Goal: Information Seeking & Learning: Learn about a topic

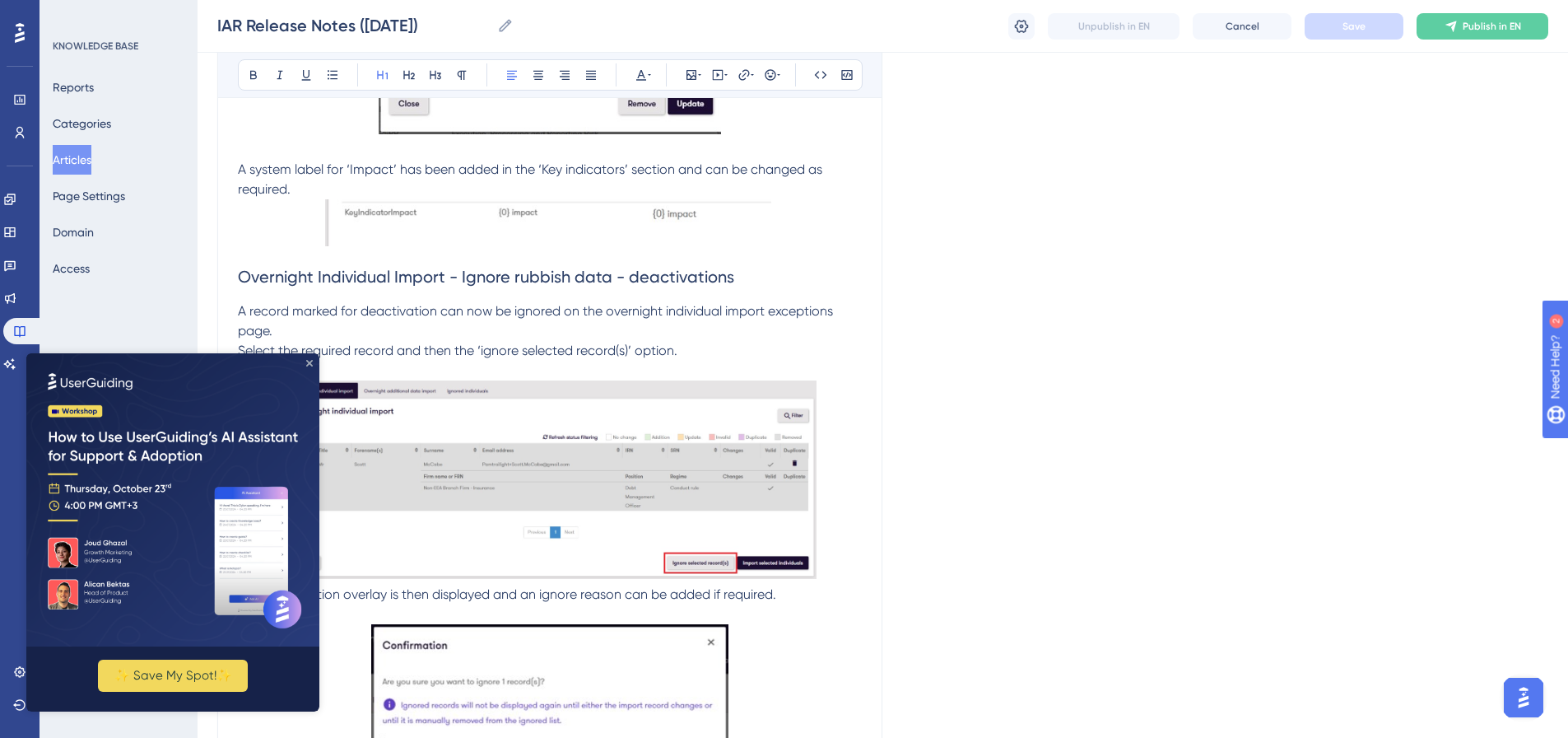
click at [309, 365] on icon "Close Preview" at bounding box center [308, 362] width 6 height 6
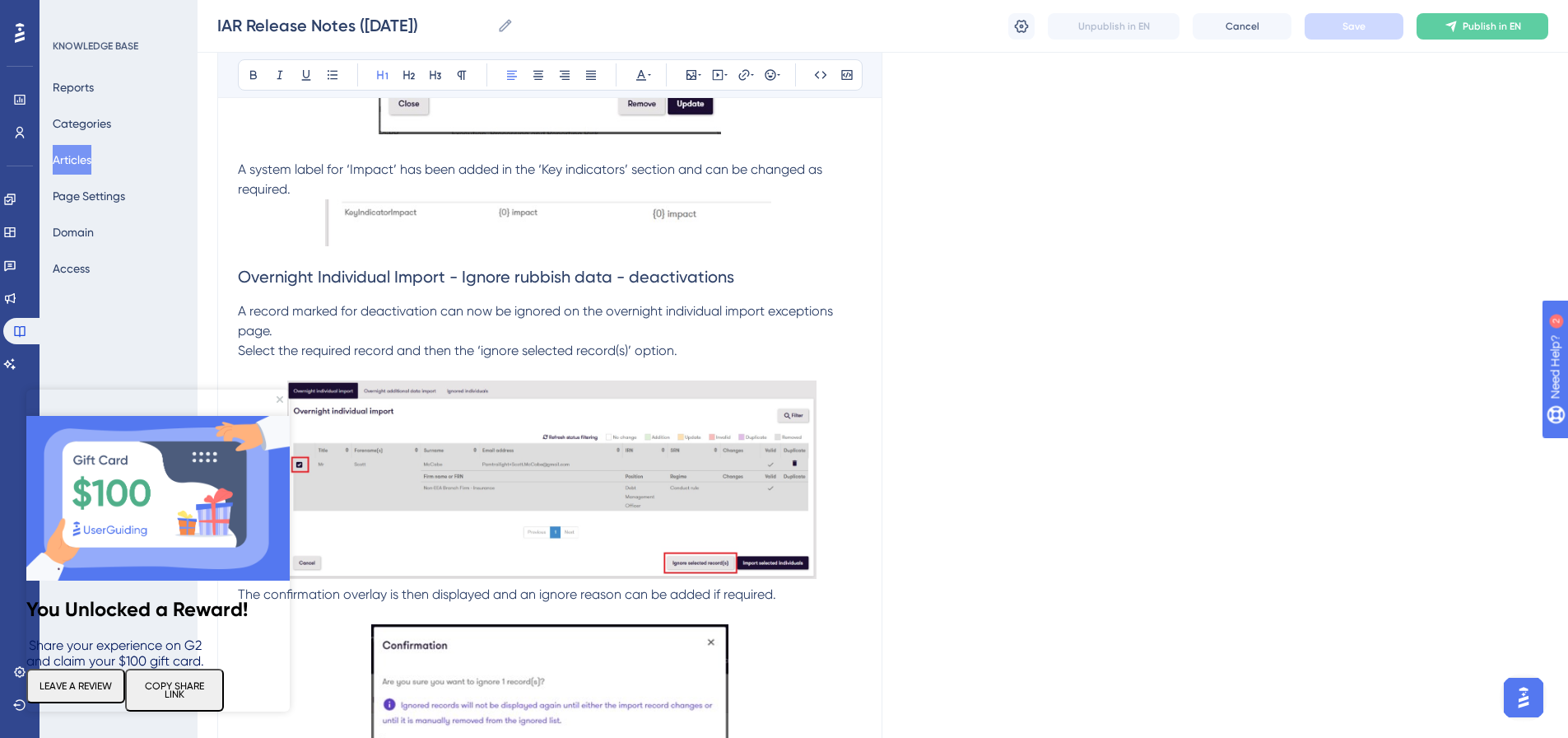
click at [99, 681] on button "LEAVE A REVIEW" at bounding box center [76, 685] width 99 height 34
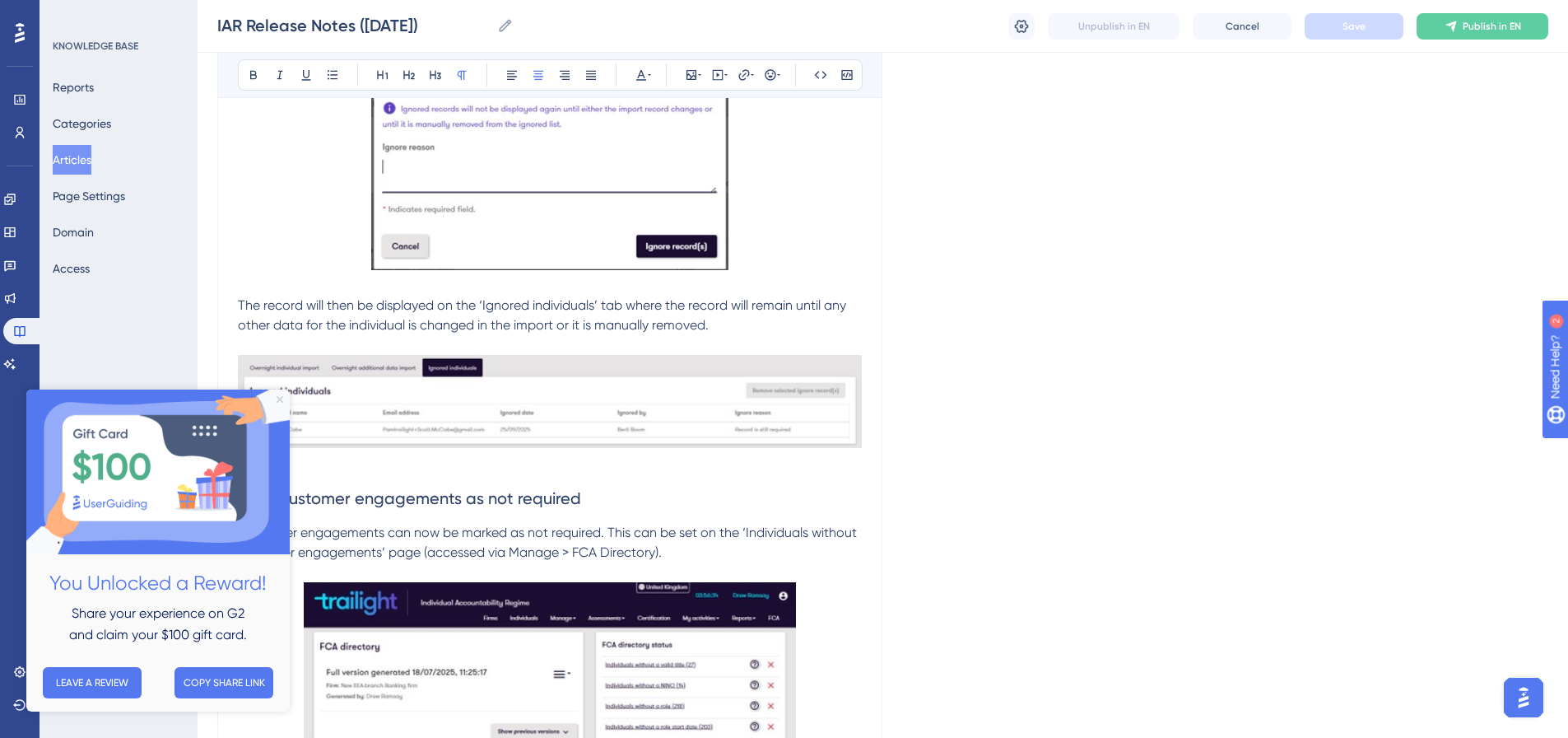
click at [279, 400] on icon "Close Preview" at bounding box center [279, 399] width 6 height 6
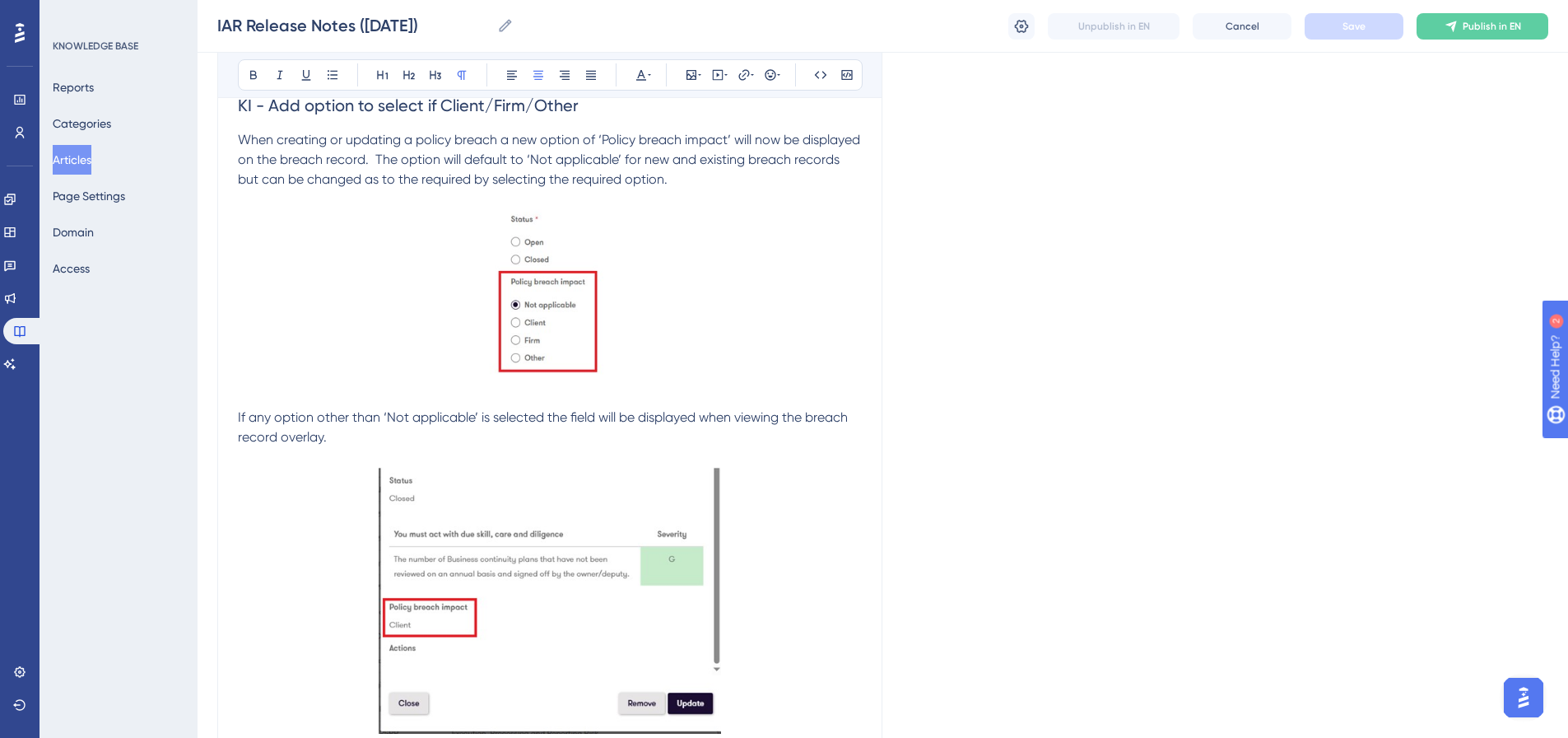
scroll to position [114, 0]
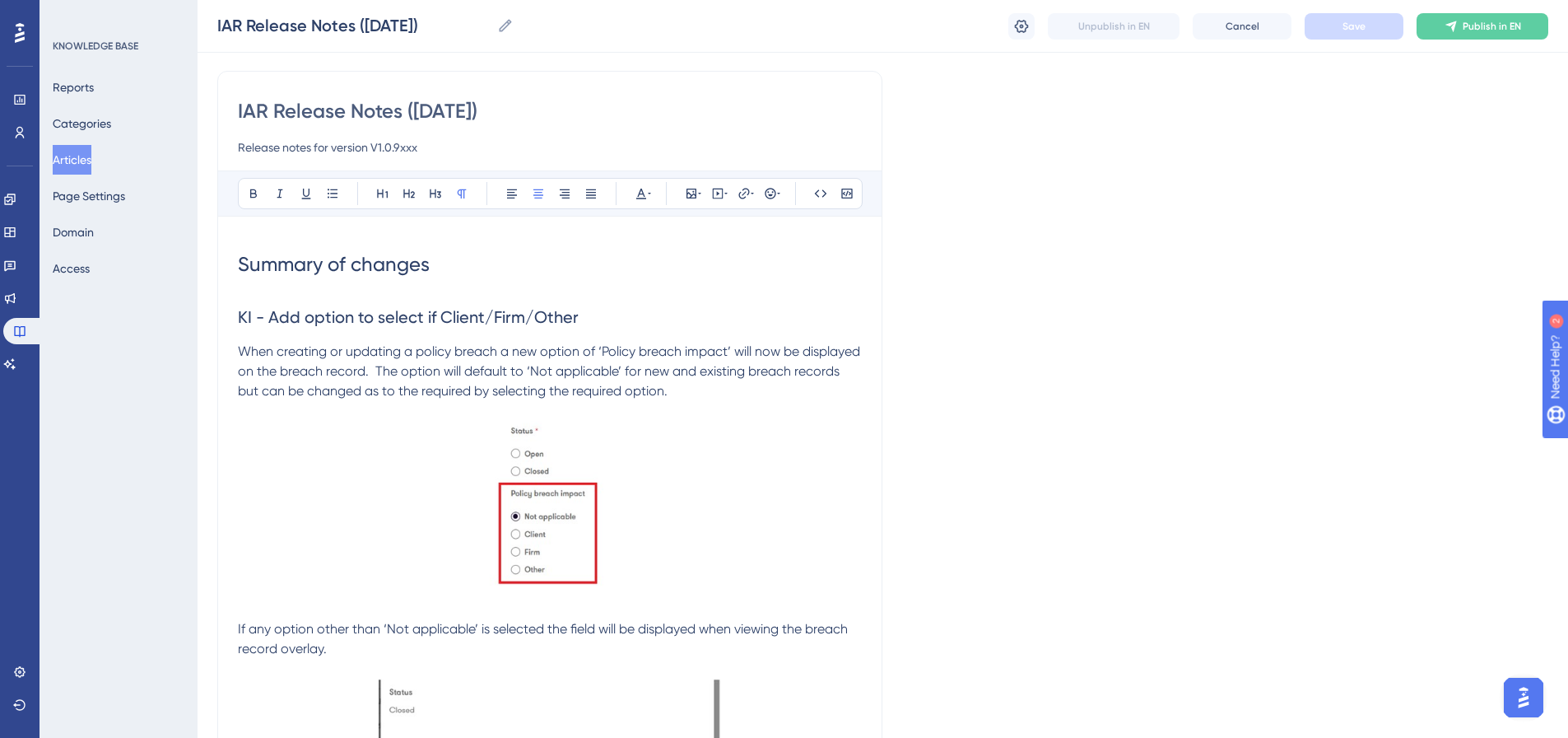
click at [256, 248] on h1 "Summary of changes" at bounding box center [550, 265] width 624 height 56
click at [240, 260] on span "Summary of changes" at bounding box center [334, 265] width 192 height 23
click at [381, 288] on h1 "Summary of changes" at bounding box center [550, 265] width 624 height 56
click at [597, 318] on h2 "KI - Add option to select if Client/Firm/Other" at bounding box center [550, 317] width 624 height 49
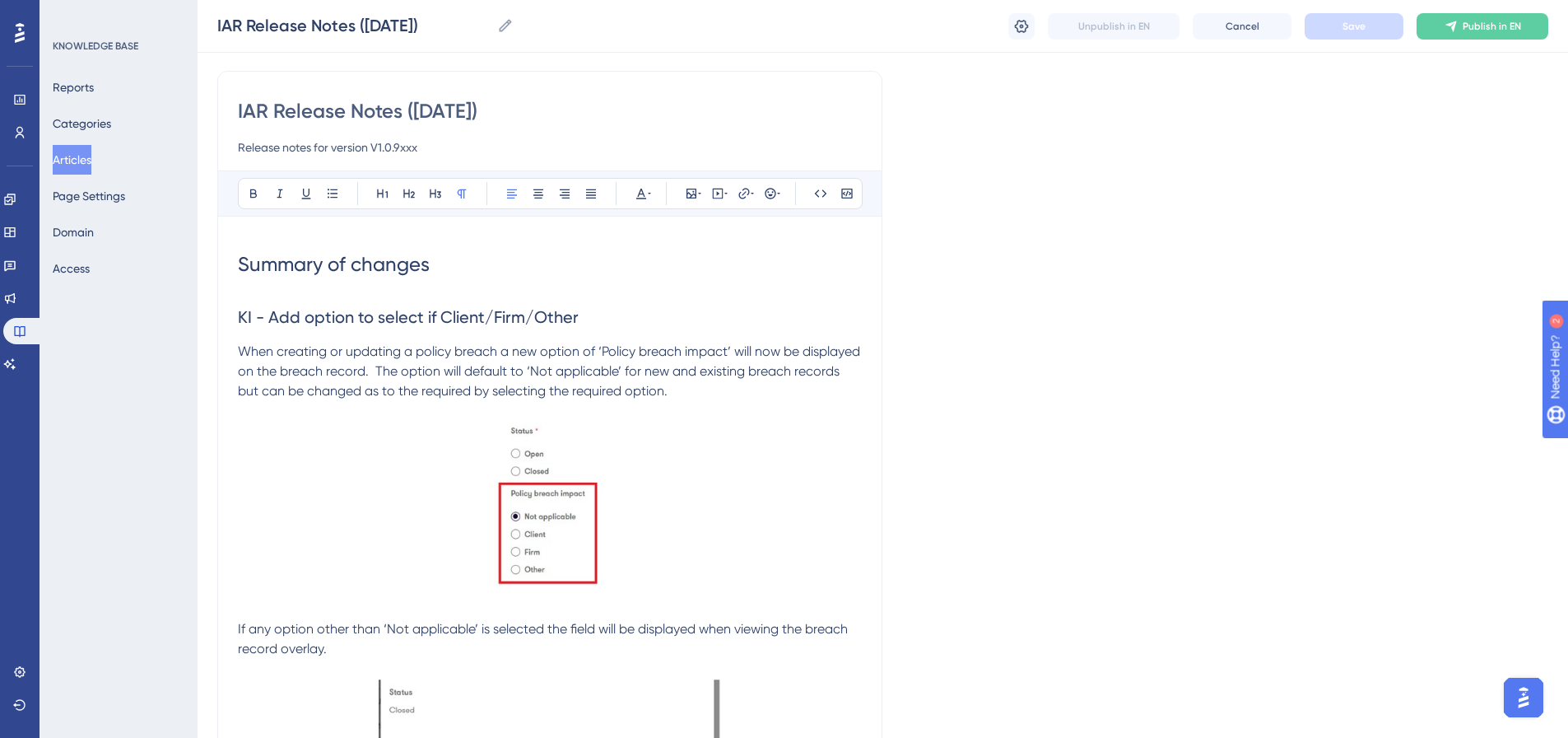
click at [734, 388] on p "When creating or updating a policy breach a new option of ‘Policy breach impact…" at bounding box center [550, 371] width 624 height 59
drag, startPoint x: 234, startPoint y: 350, endPoint x: 249, endPoint y: 350, distance: 15.0
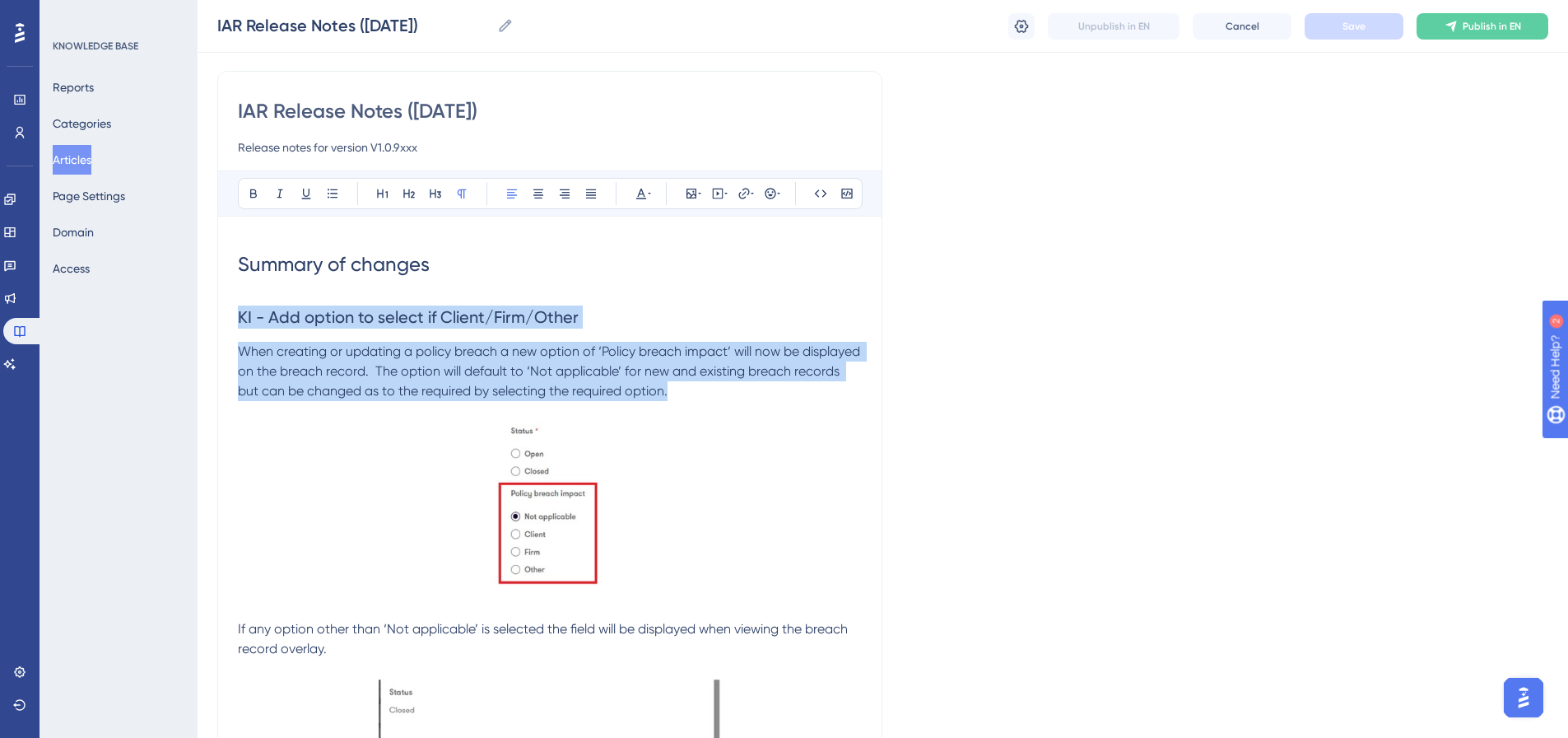
drag, startPoint x: 734, startPoint y: 399, endPoint x: 231, endPoint y: 316, distance: 509.8
click at [280, 293] on h2 "KI - Add option to select if Client/Firm/Other" at bounding box center [550, 317] width 624 height 49
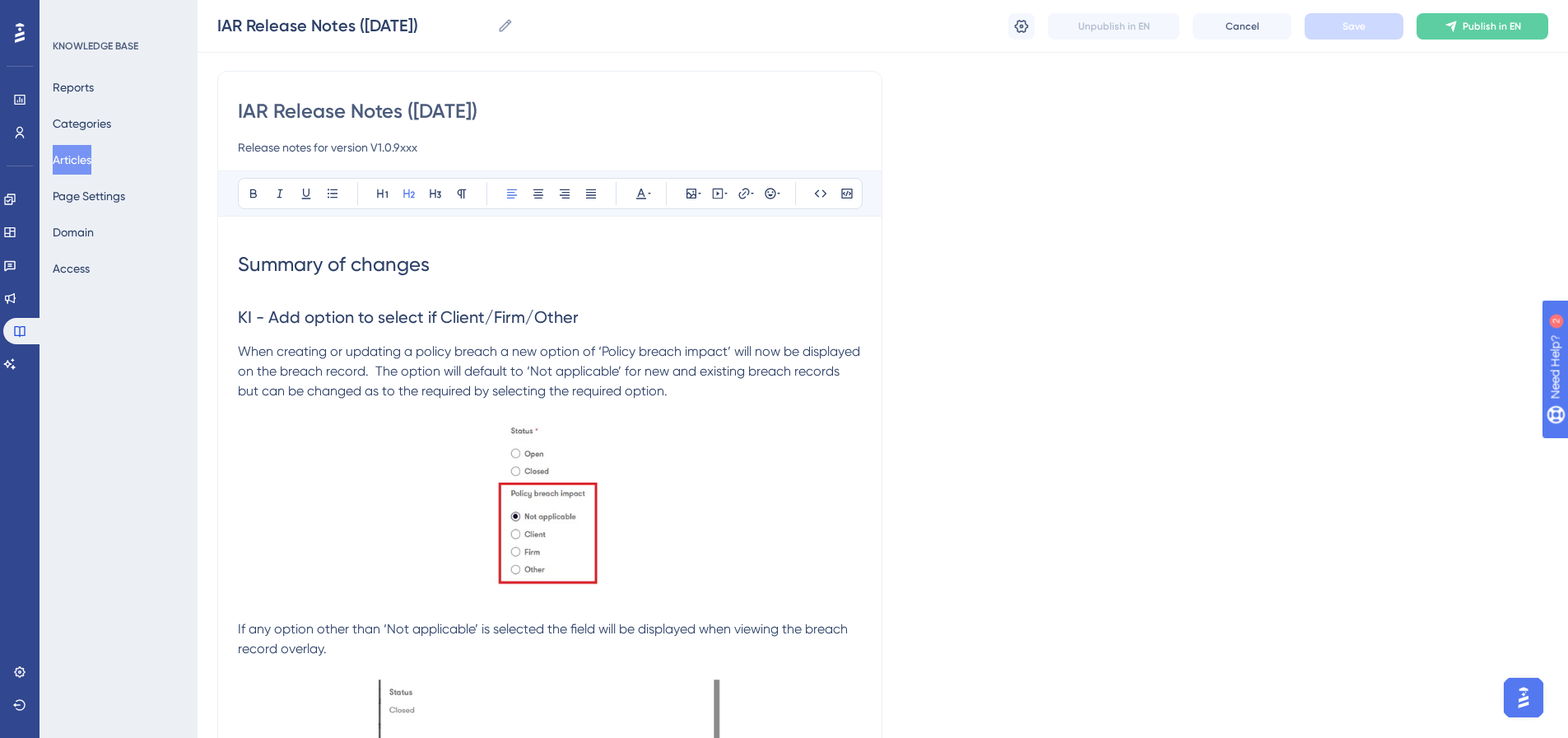
click at [338, 293] on h2 "KI - Add option to select if Client/Firm/Other" at bounding box center [550, 317] width 624 height 49
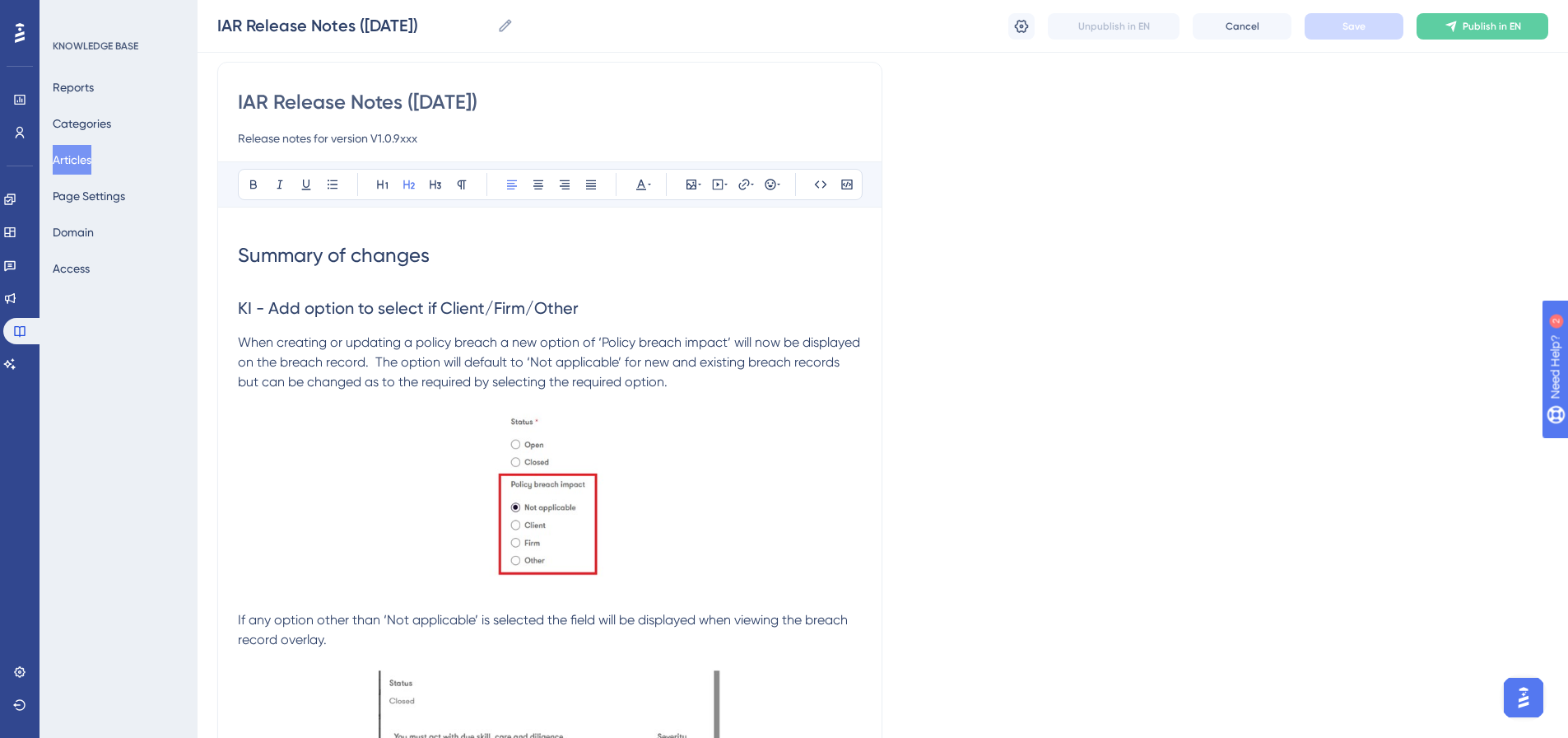
scroll to position [196, 0]
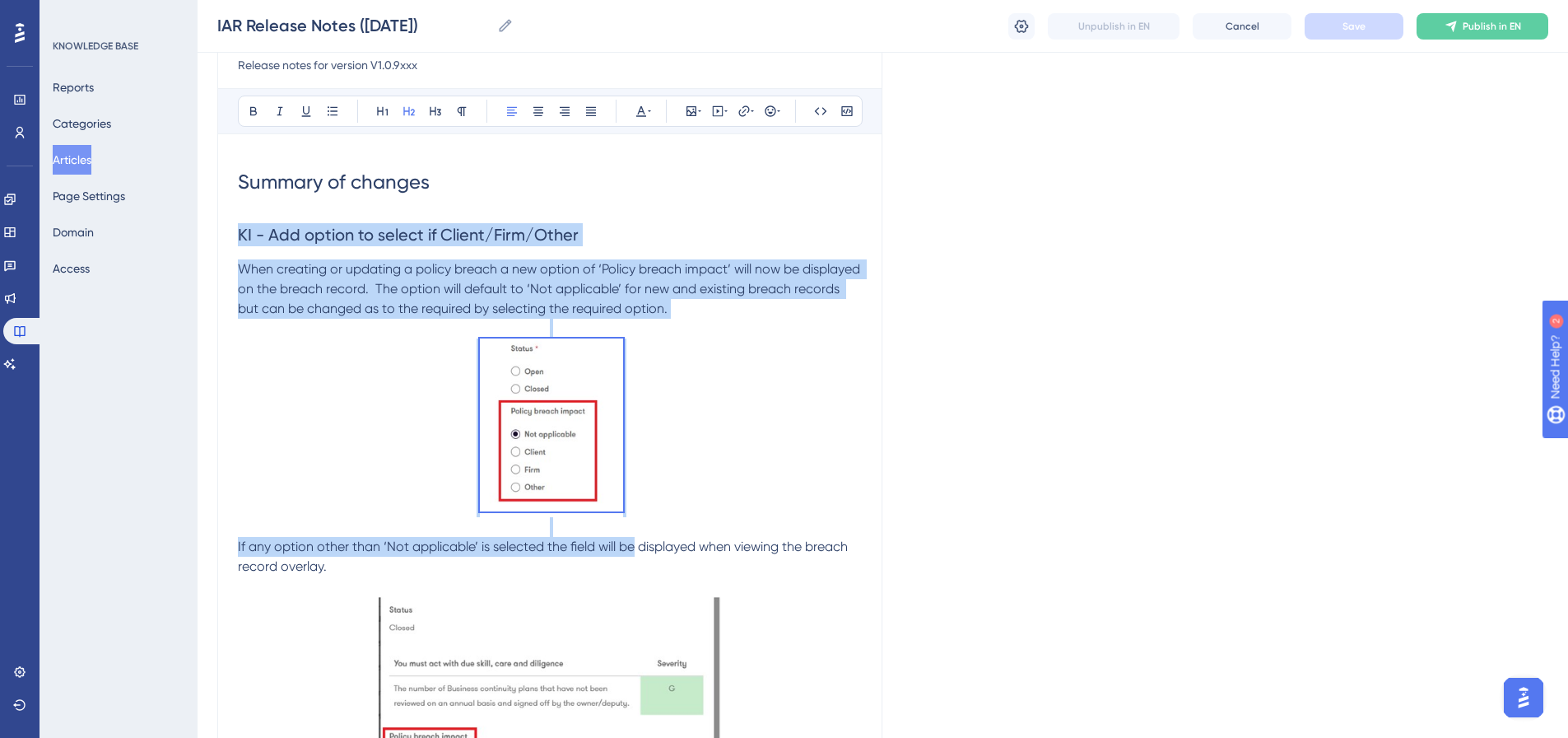
drag, startPoint x: 240, startPoint y: 233, endPoint x: 643, endPoint y: 543, distance: 508.4
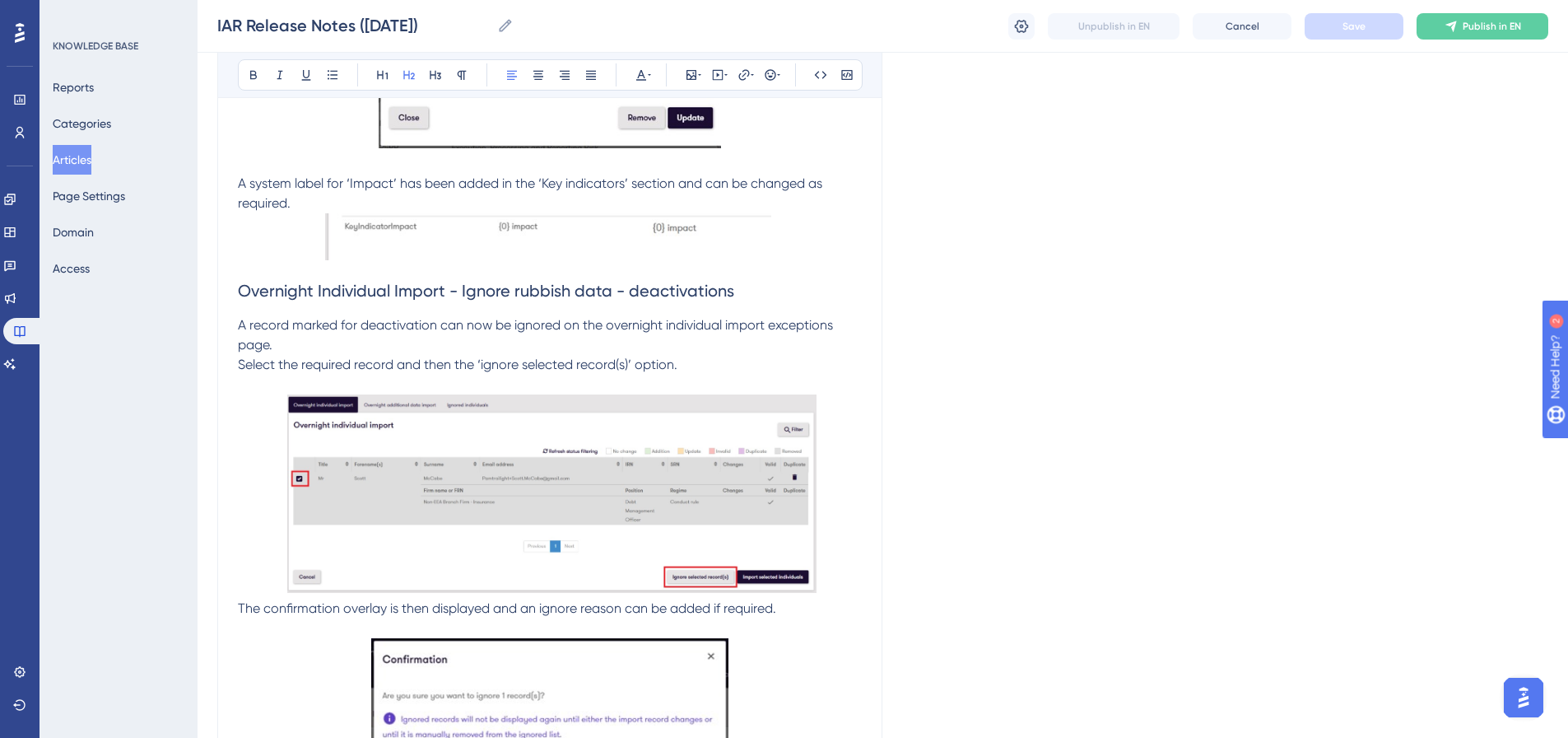
scroll to position [937, 0]
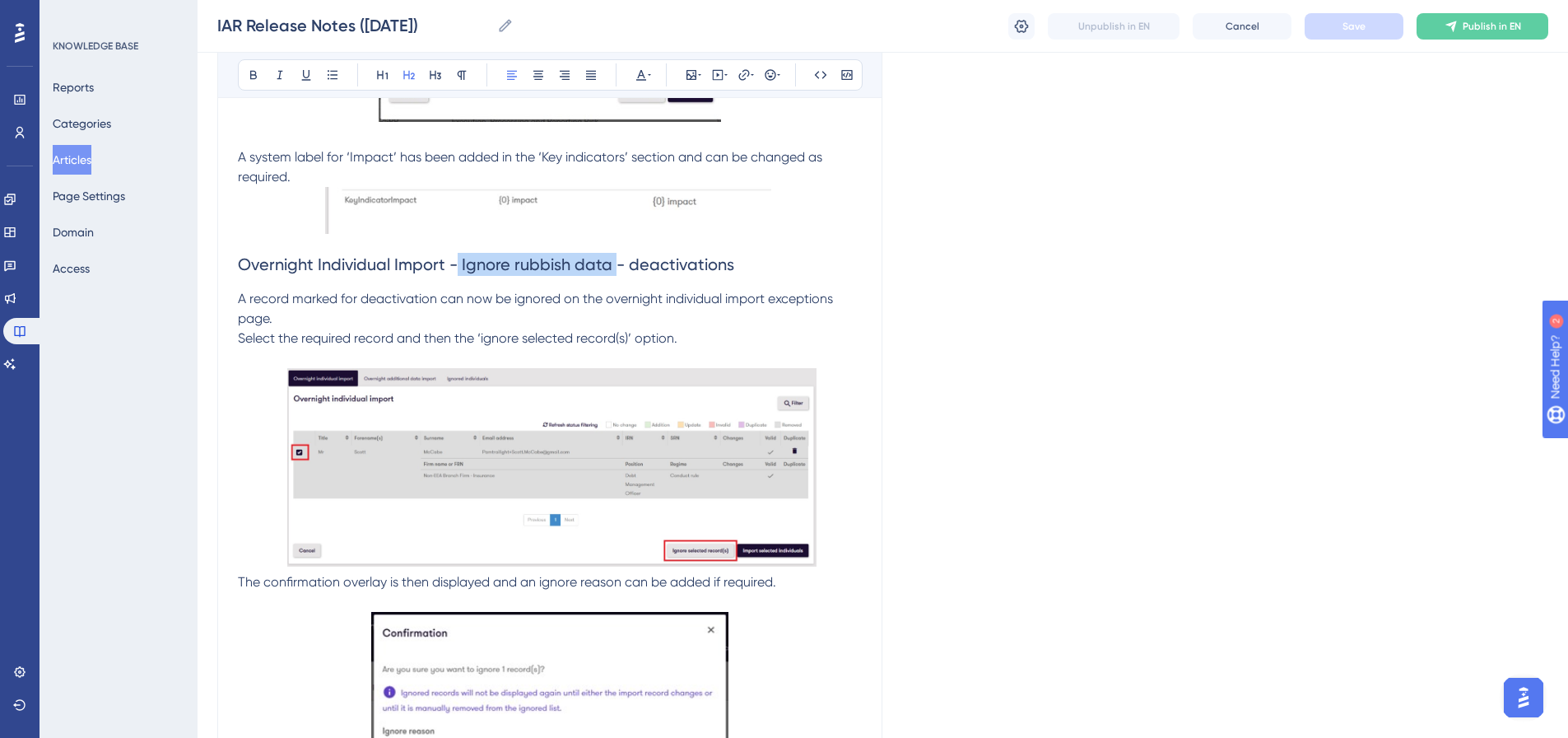
drag, startPoint x: 458, startPoint y: 263, endPoint x: 616, endPoint y: 269, distance: 158.1
click at [616, 269] on span "Overnight Individual Import - Ignore rubbish data - deactivations" at bounding box center [486, 265] width 496 height 19
click at [774, 272] on h2 "Overnight Individual Import - Ignore rubbish data - deactivations" at bounding box center [550, 265] width 624 height 49
drag, startPoint x: 769, startPoint y: 271, endPoint x: 285, endPoint y: 266, distance: 484.0
click at [242, 265] on h2 "Overnight Individual Import - Ignore rubbish data - deactivations" at bounding box center [550, 265] width 624 height 49
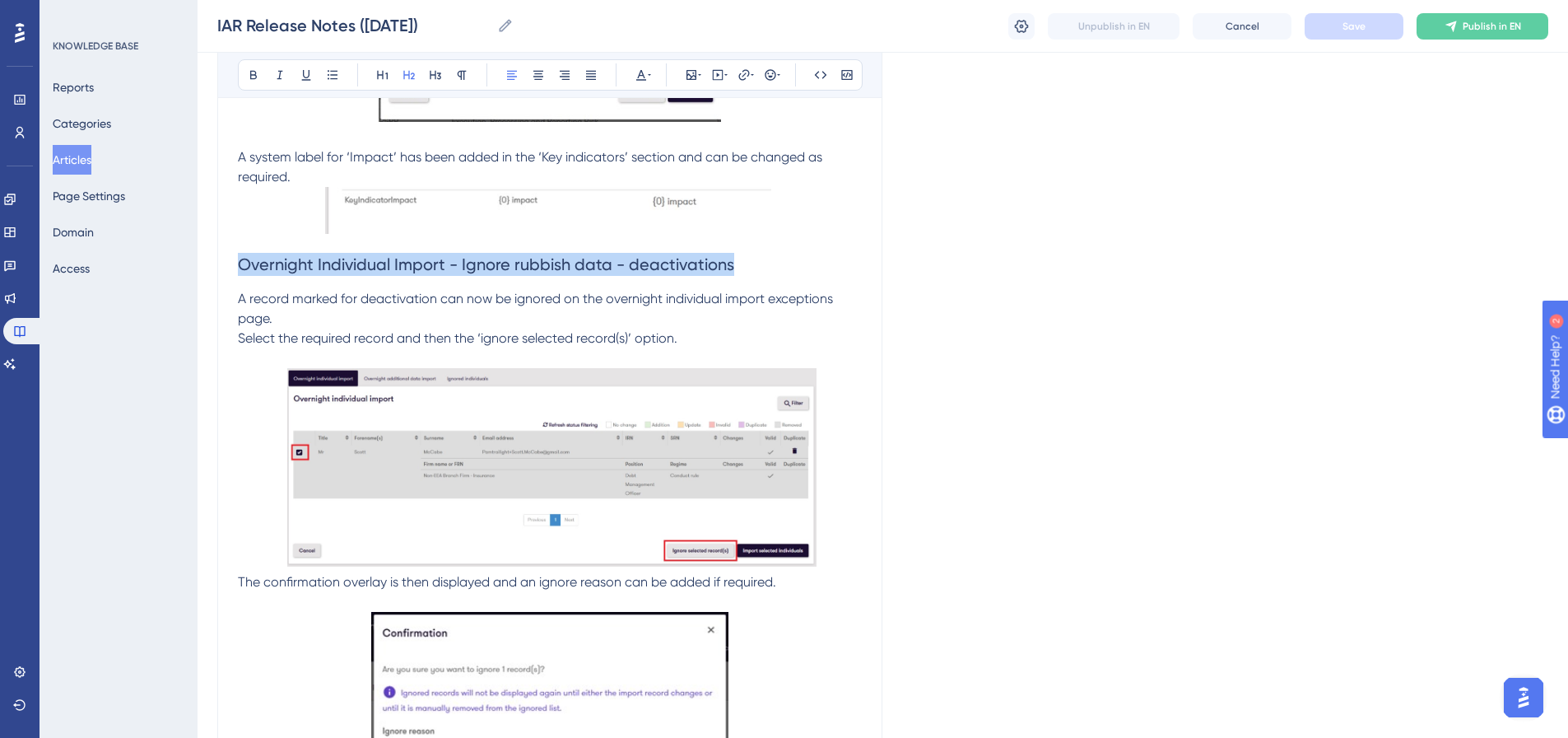
click at [602, 281] on h2 "Overnight Individual Import - Ignore rubbish data - deactivations" at bounding box center [550, 265] width 624 height 49
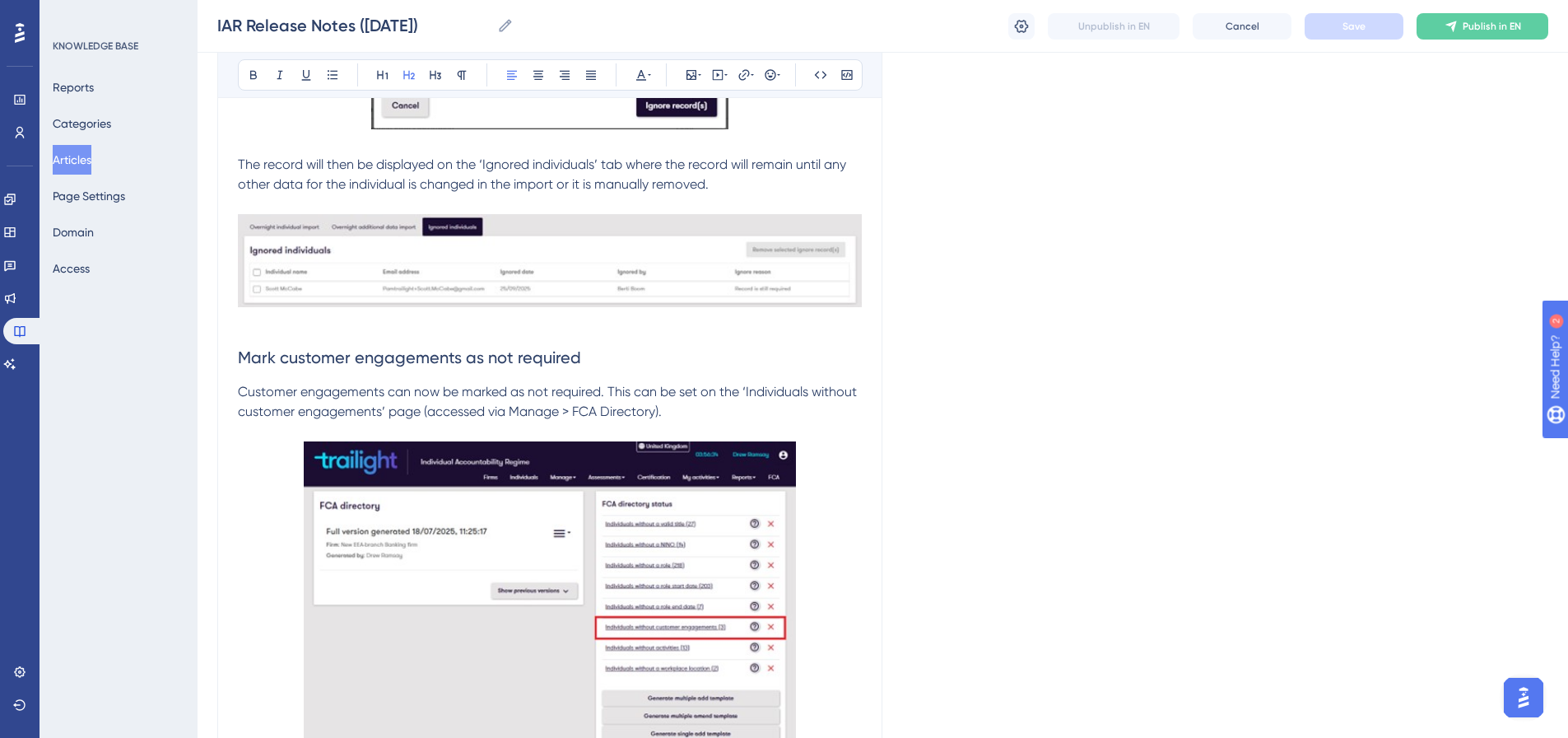
scroll to position [1843, 0]
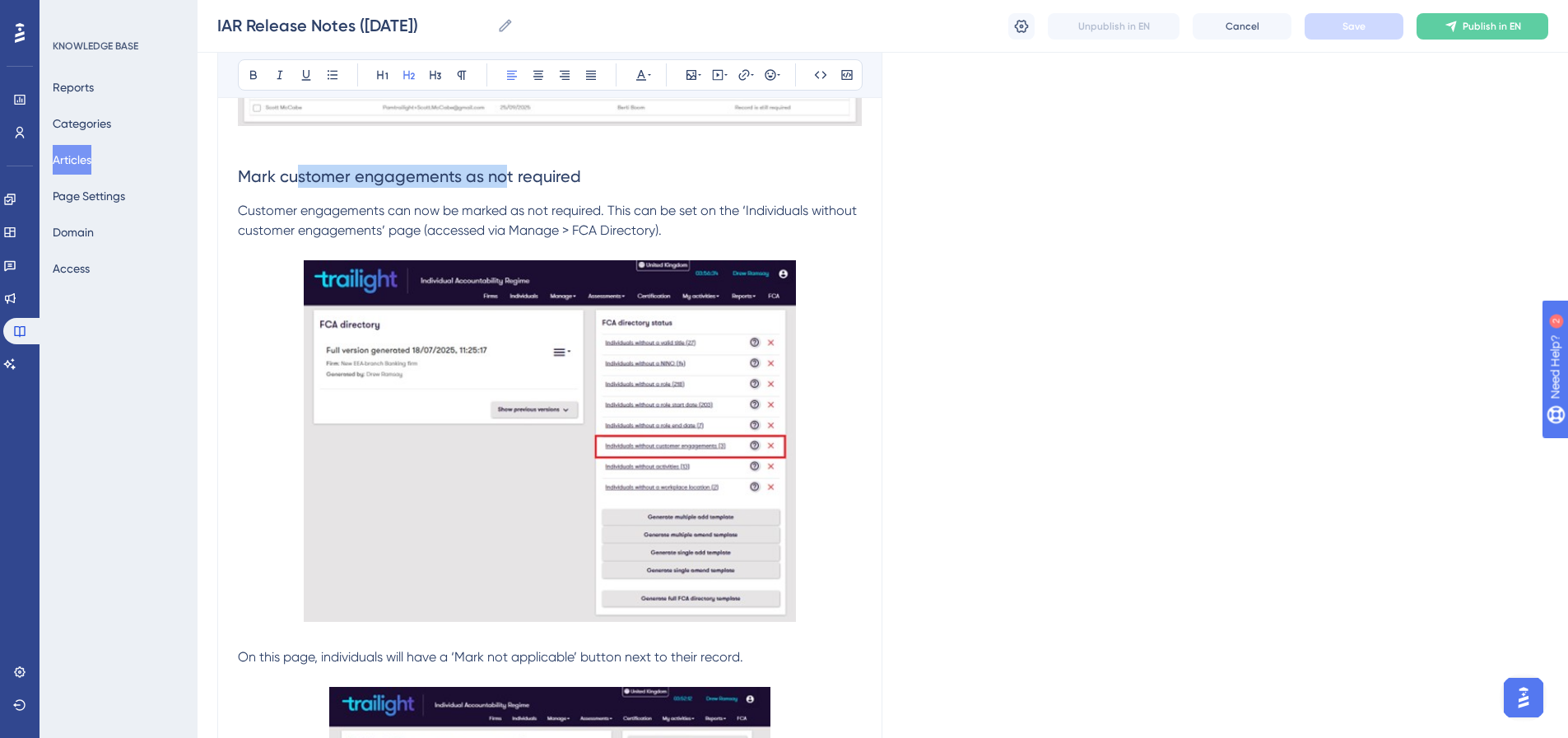
drag, startPoint x: 297, startPoint y: 177, endPoint x: 530, endPoint y: 187, distance: 233.2
click at [521, 187] on h2 "Mark customer engagements as not required" at bounding box center [550, 176] width 624 height 49
click at [681, 232] on p "Customer engagements can now be marked as not required. This can be set on the …" at bounding box center [550, 220] width 624 height 40
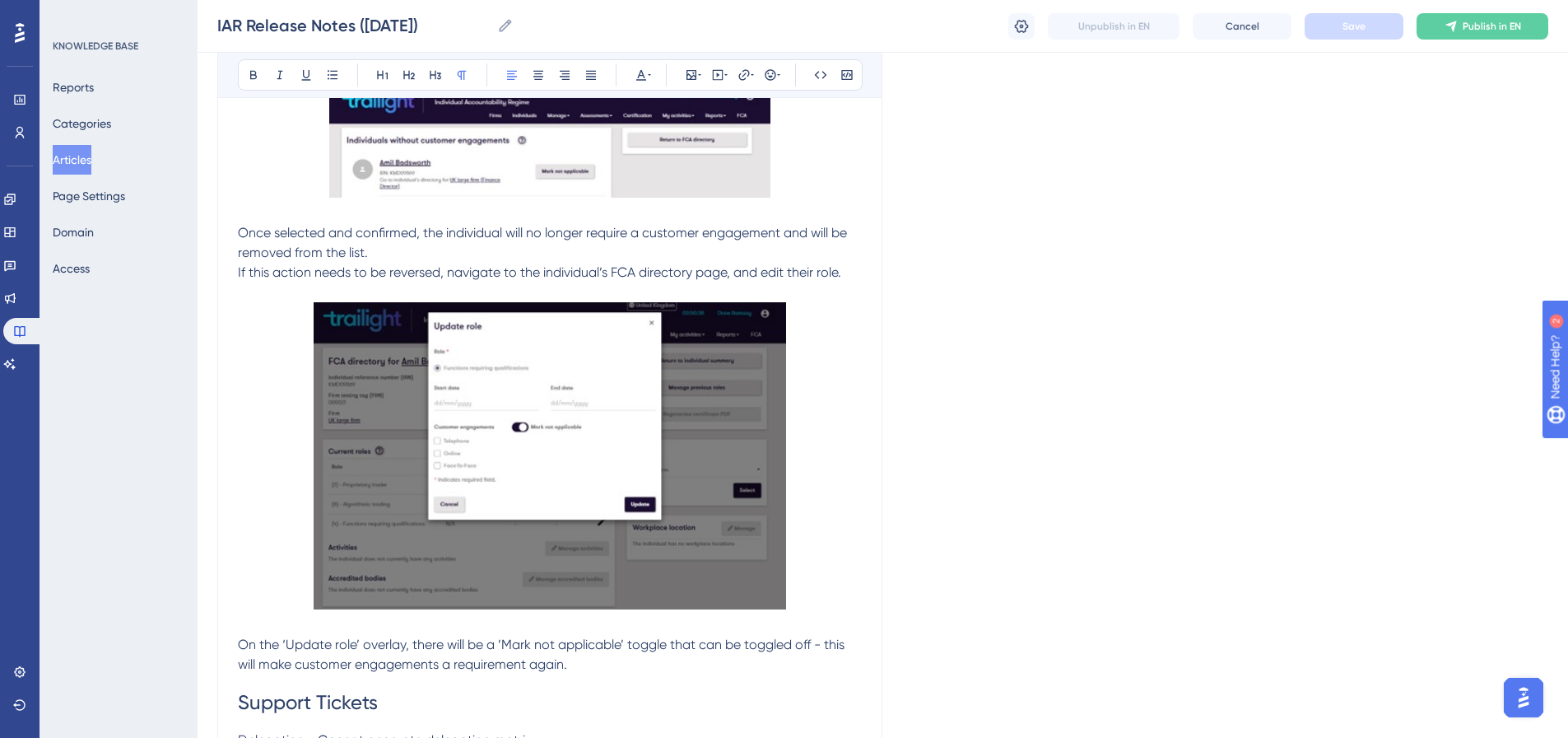
scroll to position [2749, 0]
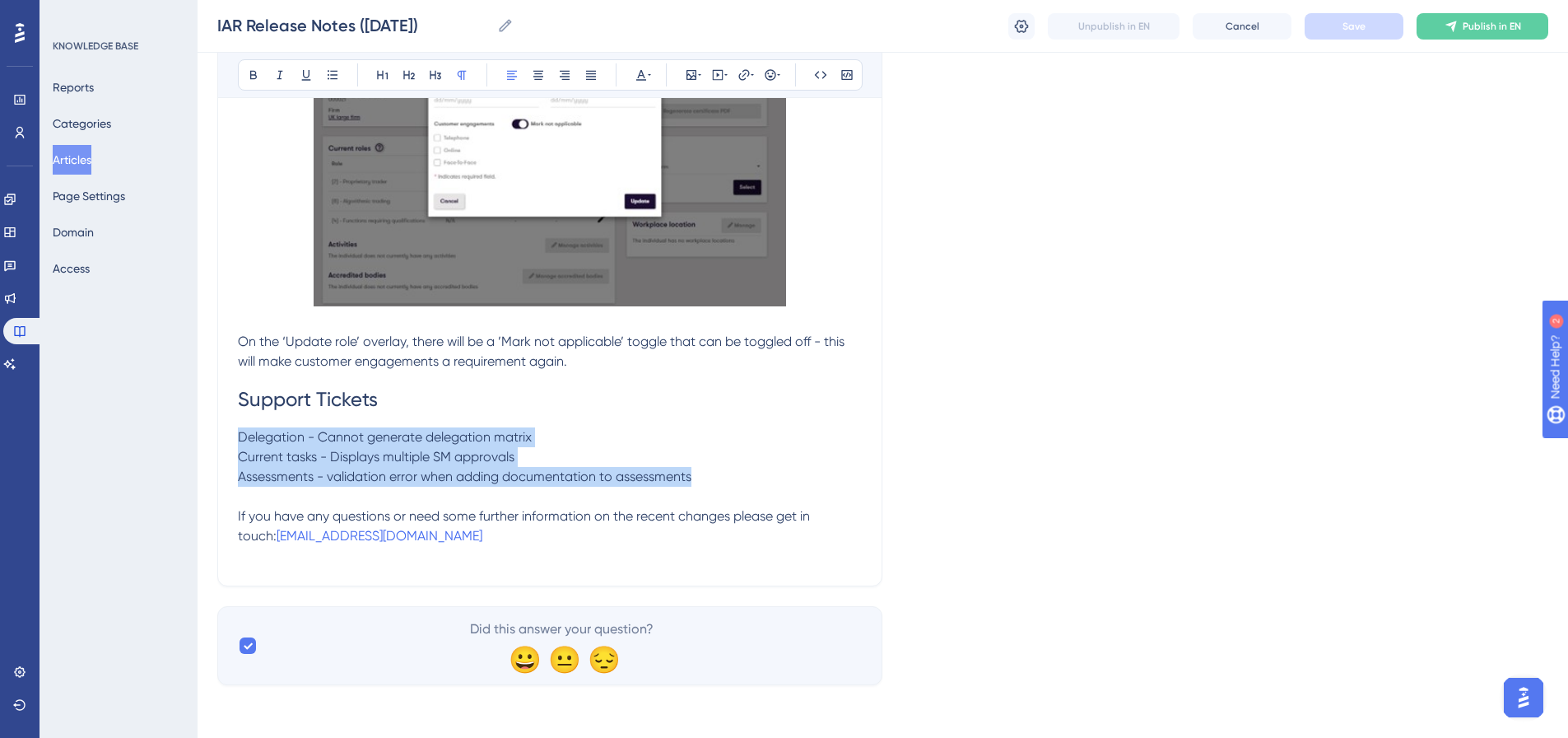
drag, startPoint x: 728, startPoint y: 481, endPoint x: 231, endPoint y: 438, distance: 498.9
